Goal: Information Seeking & Learning: Check status

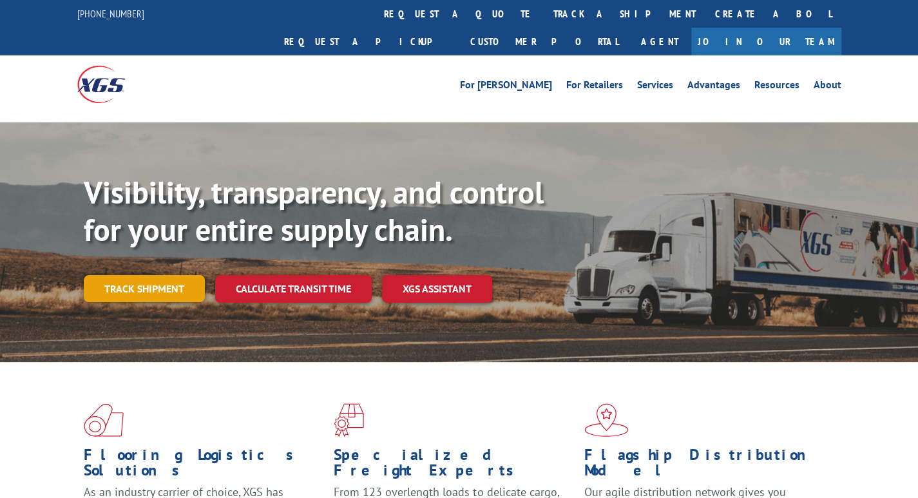
click at [126, 275] on link "Track shipment" at bounding box center [144, 288] width 121 height 27
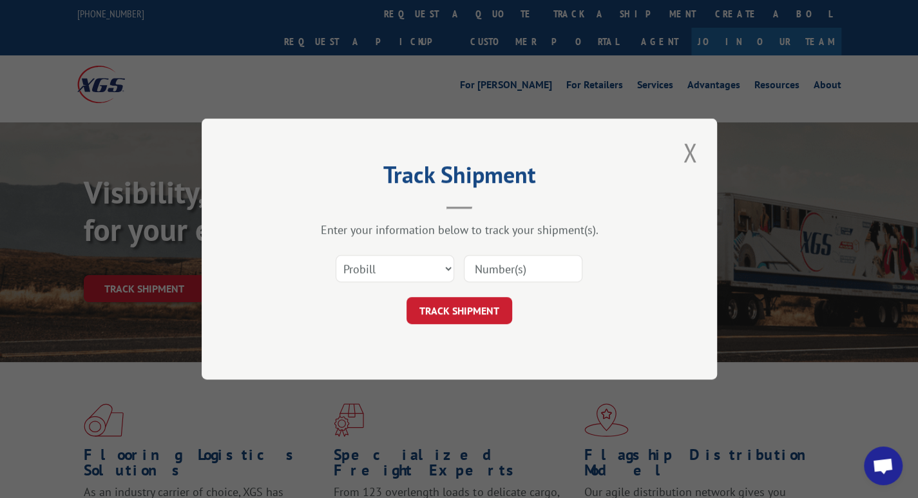
click at [519, 267] on input at bounding box center [523, 268] width 119 height 27
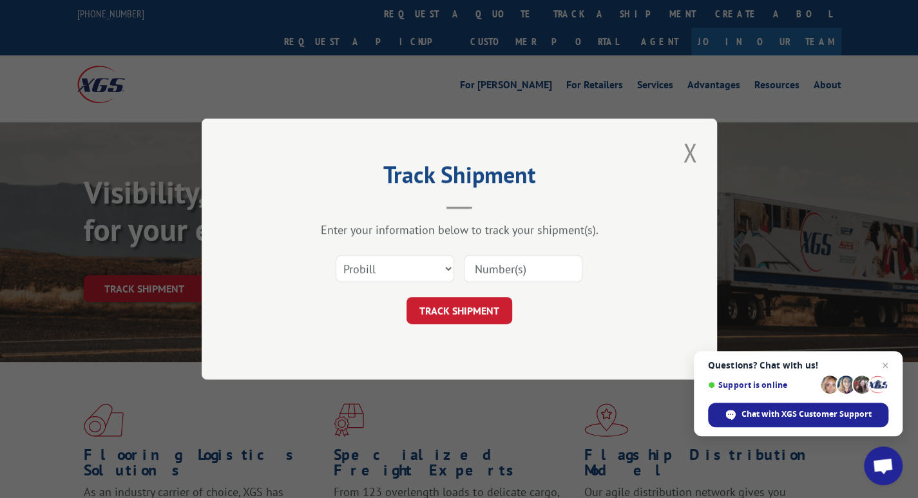
paste input "17484276"
type input "17484276"
click at [454, 308] on button "TRACK SHIPMENT" at bounding box center [460, 310] width 106 height 27
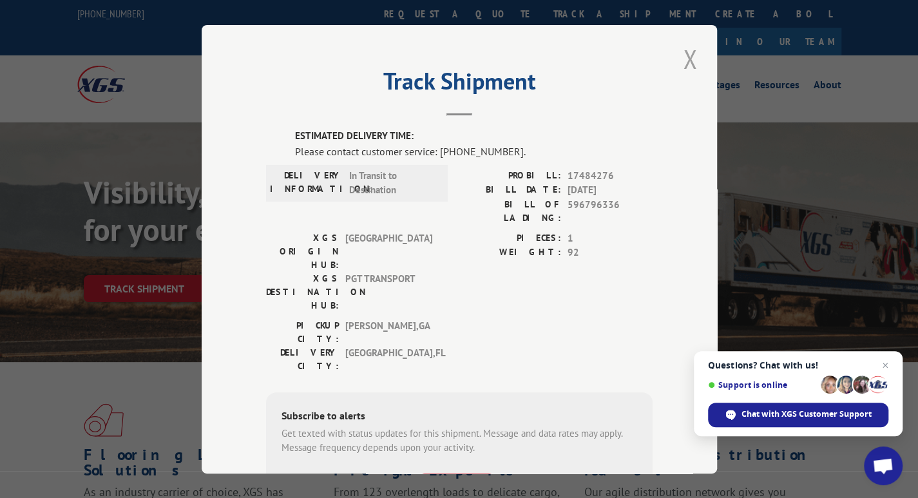
click at [690, 58] on button "Close modal" at bounding box center [690, 58] width 22 height 35
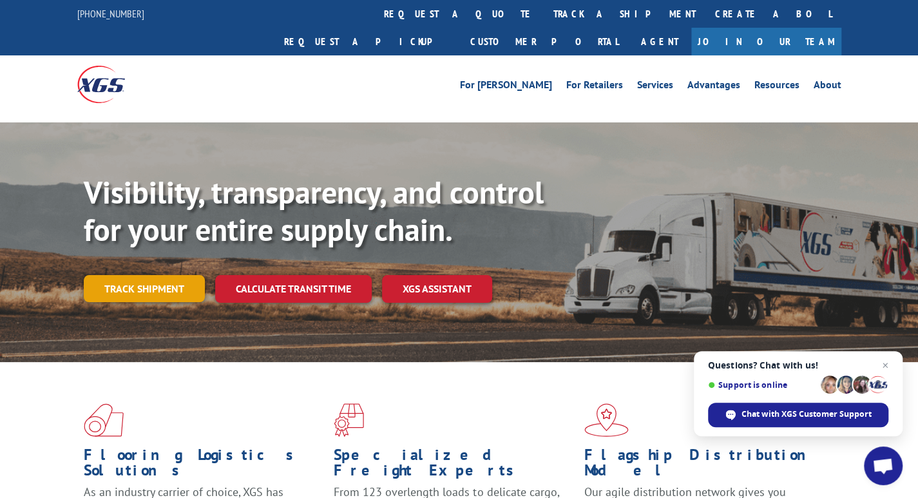
click at [117, 275] on link "Track shipment" at bounding box center [144, 288] width 121 height 27
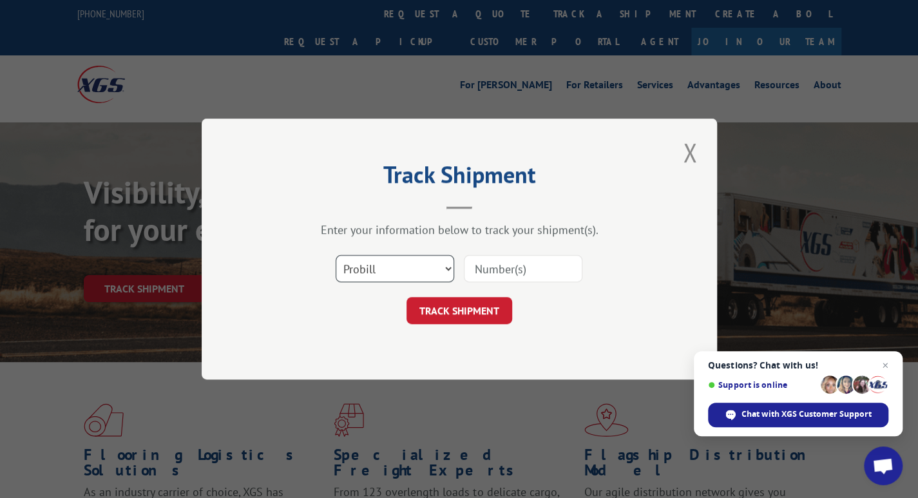
click at [369, 265] on select "Select category... Probill BOL PO" at bounding box center [395, 268] width 119 height 27
select select "bol"
click at [336, 255] on select "Select category... Probill BOL PO" at bounding box center [395, 268] width 119 height 27
click at [479, 274] on input at bounding box center [523, 268] width 119 height 27
paste input "0499844"
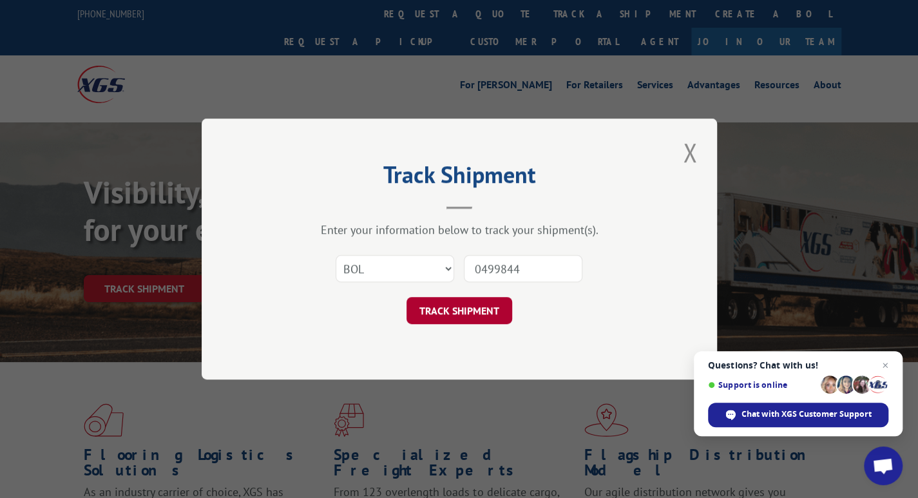
type input "0499844"
click at [463, 304] on button "TRACK SHIPMENT" at bounding box center [460, 310] width 106 height 27
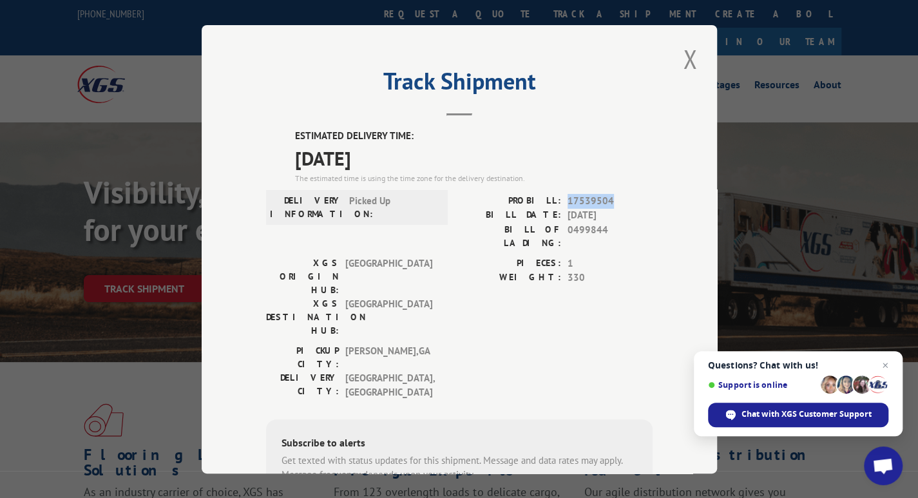
drag, startPoint x: 607, startPoint y: 198, endPoint x: 562, endPoint y: 198, distance: 45.1
click at [568, 198] on span "17539504" at bounding box center [610, 200] width 85 height 15
copy span "17539504"
click at [679, 59] on button "Close modal" at bounding box center [690, 58] width 22 height 35
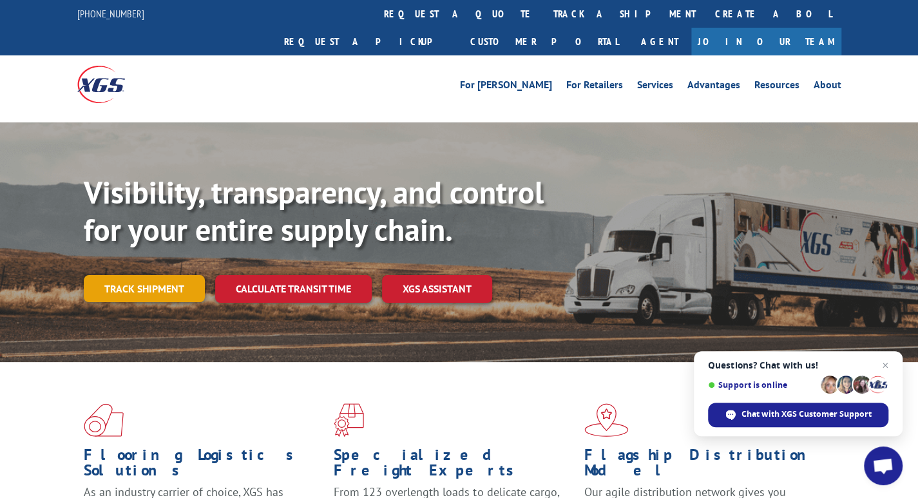
click at [149, 275] on link "Track shipment" at bounding box center [144, 288] width 121 height 27
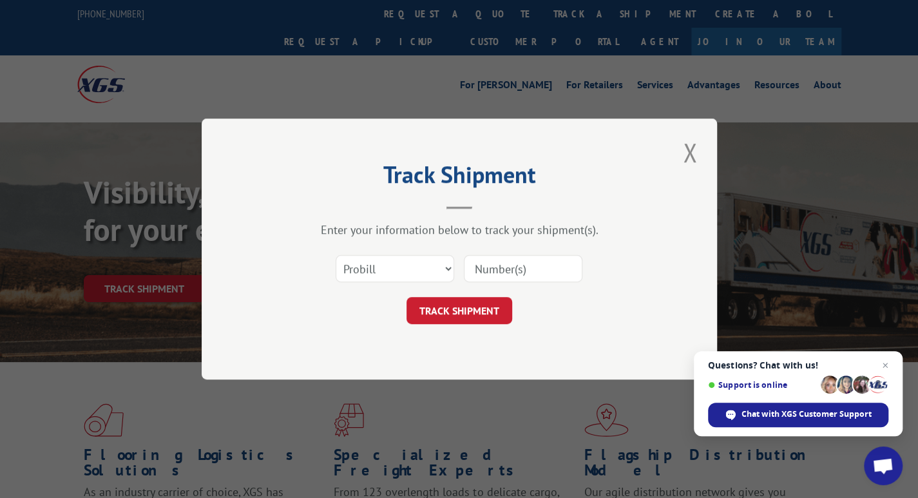
click at [496, 270] on input at bounding box center [523, 268] width 119 height 27
type input "17511609"
click button "TRACK SHIPMENT" at bounding box center [460, 310] width 106 height 27
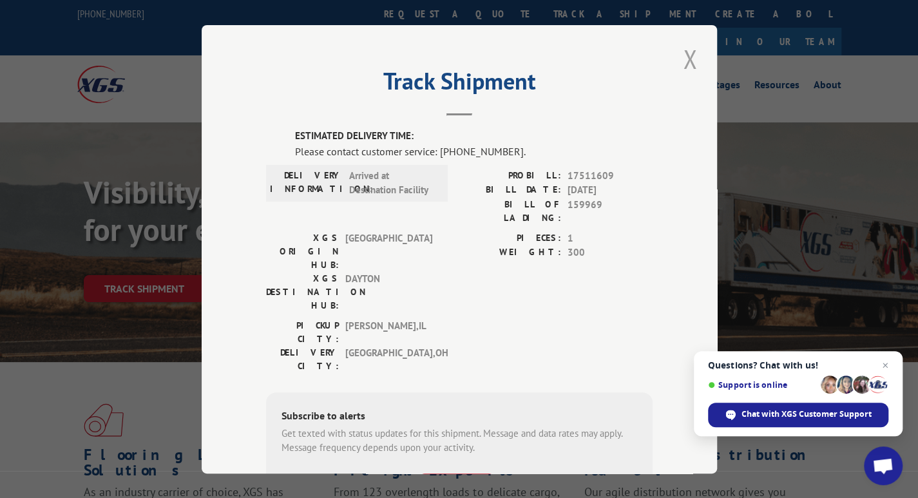
click at [688, 69] on button "Close modal" at bounding box center [690, 58] width 22 height 35
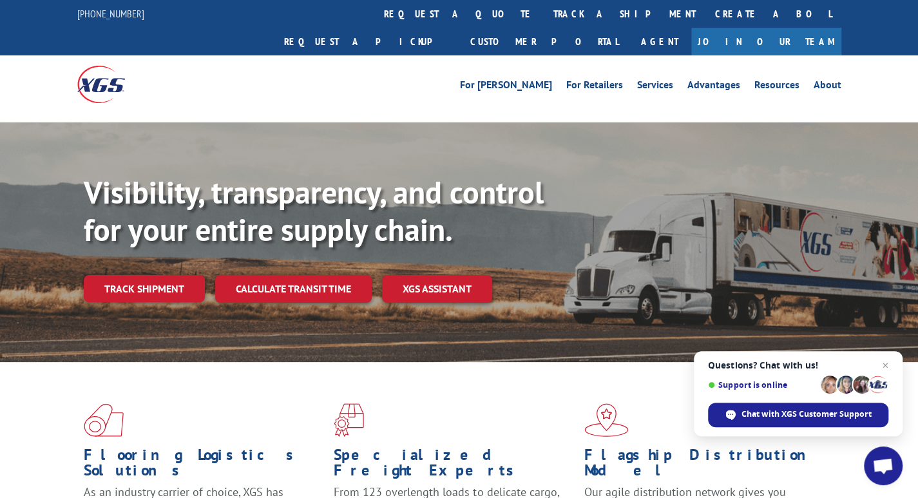
click at [433, 75] on div "For [PERSON_NAME] For Retailers Services Advantages Resources About For [PERSON…" at bounding box center [555, 84] width 574 height 19
